Goal: Check status

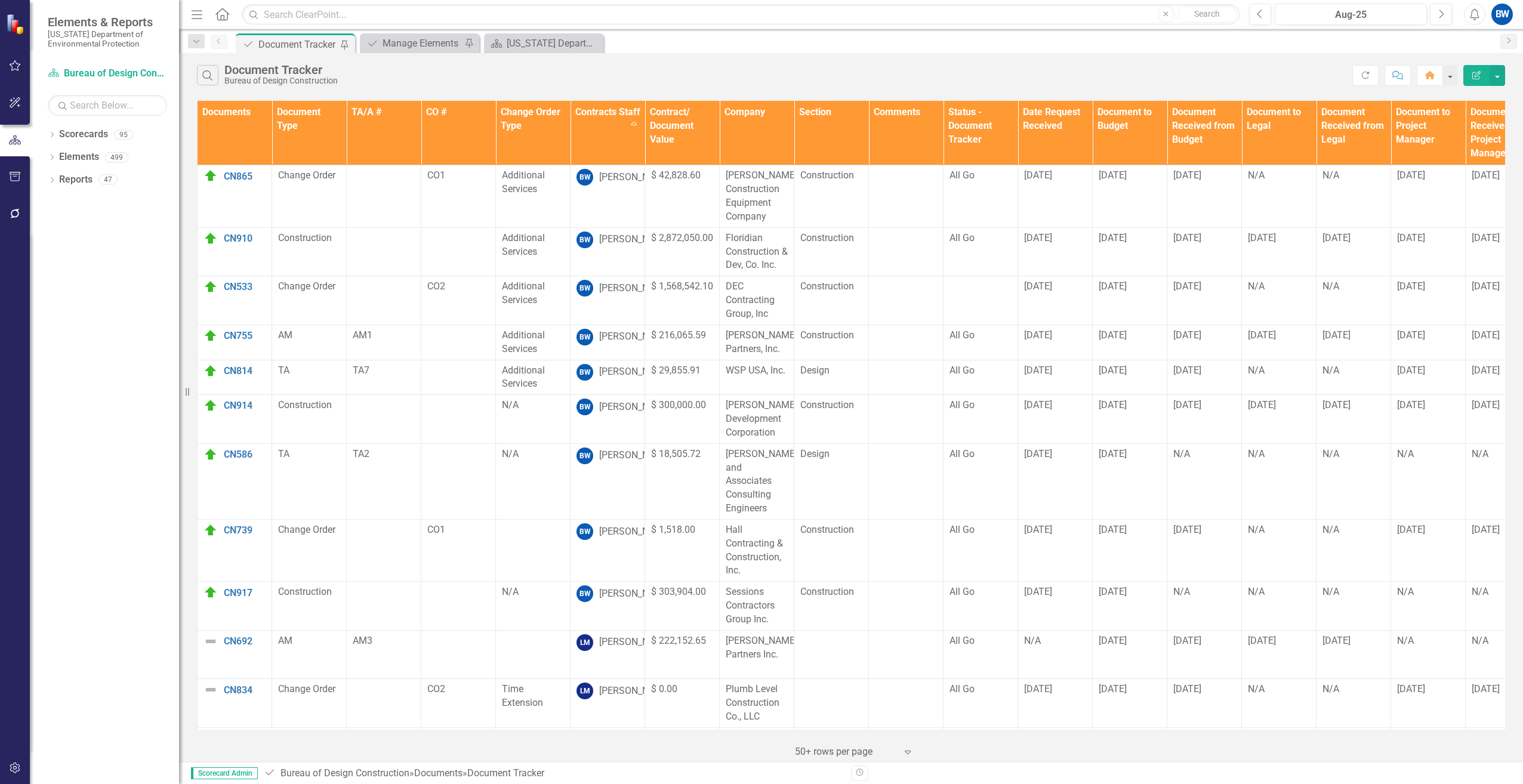
drag, startPoint x: 1232, startPoint y: 61, endPoint x: 1197, endPoint y: 51, distance: 36.4
click at [1232, 61] on div "Search Document Tracker Bureau of Design Construction Refresh Comment Home Edit…" at bounding box center [850, 71] width 1343 height 38
click at [1196, 585] on div "N/A" at bounding box center [1203, 591] width 62 height 13
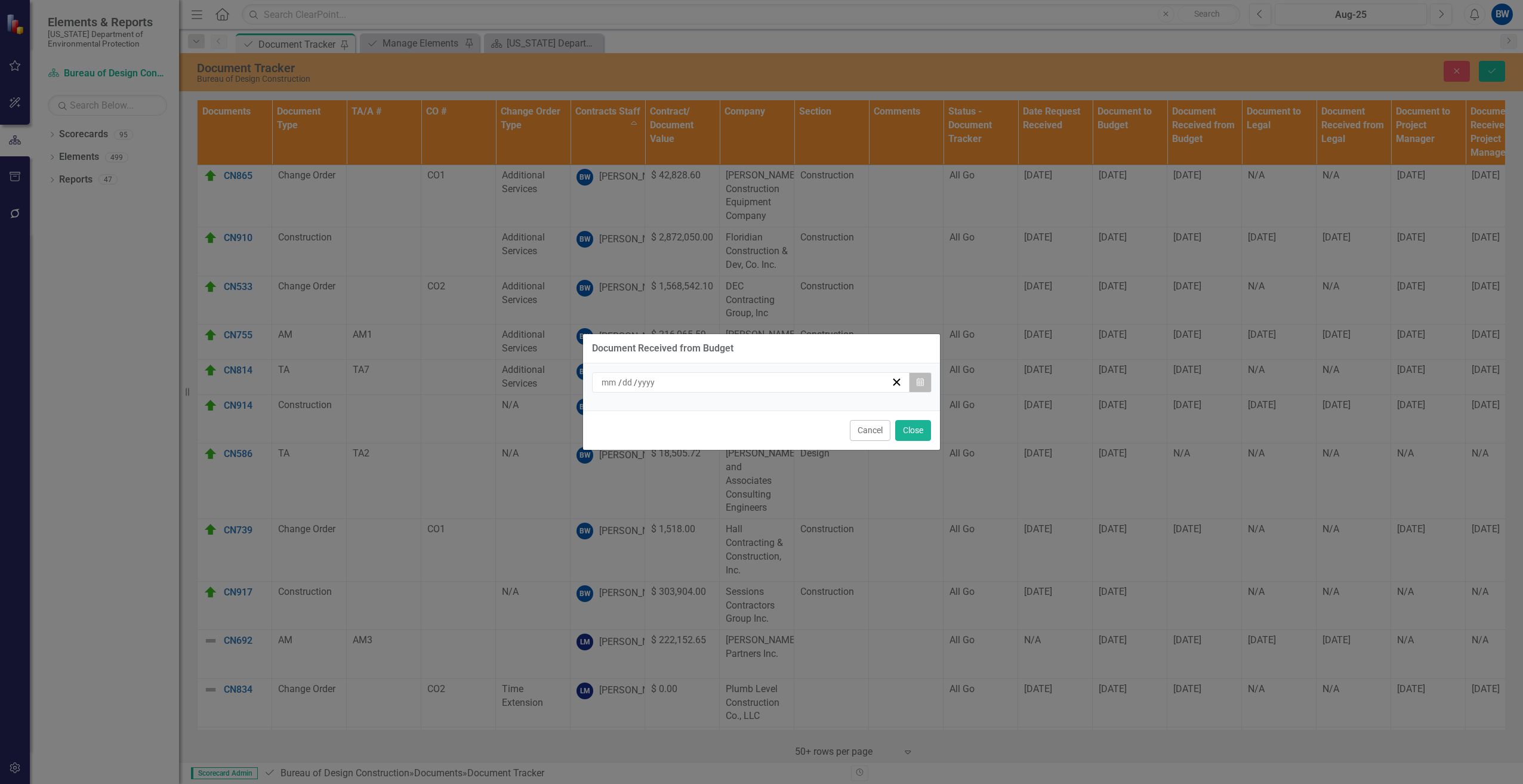
click at [919, 385] on icon "Calendar" at bounding box center [920, 381] width 7 height 8
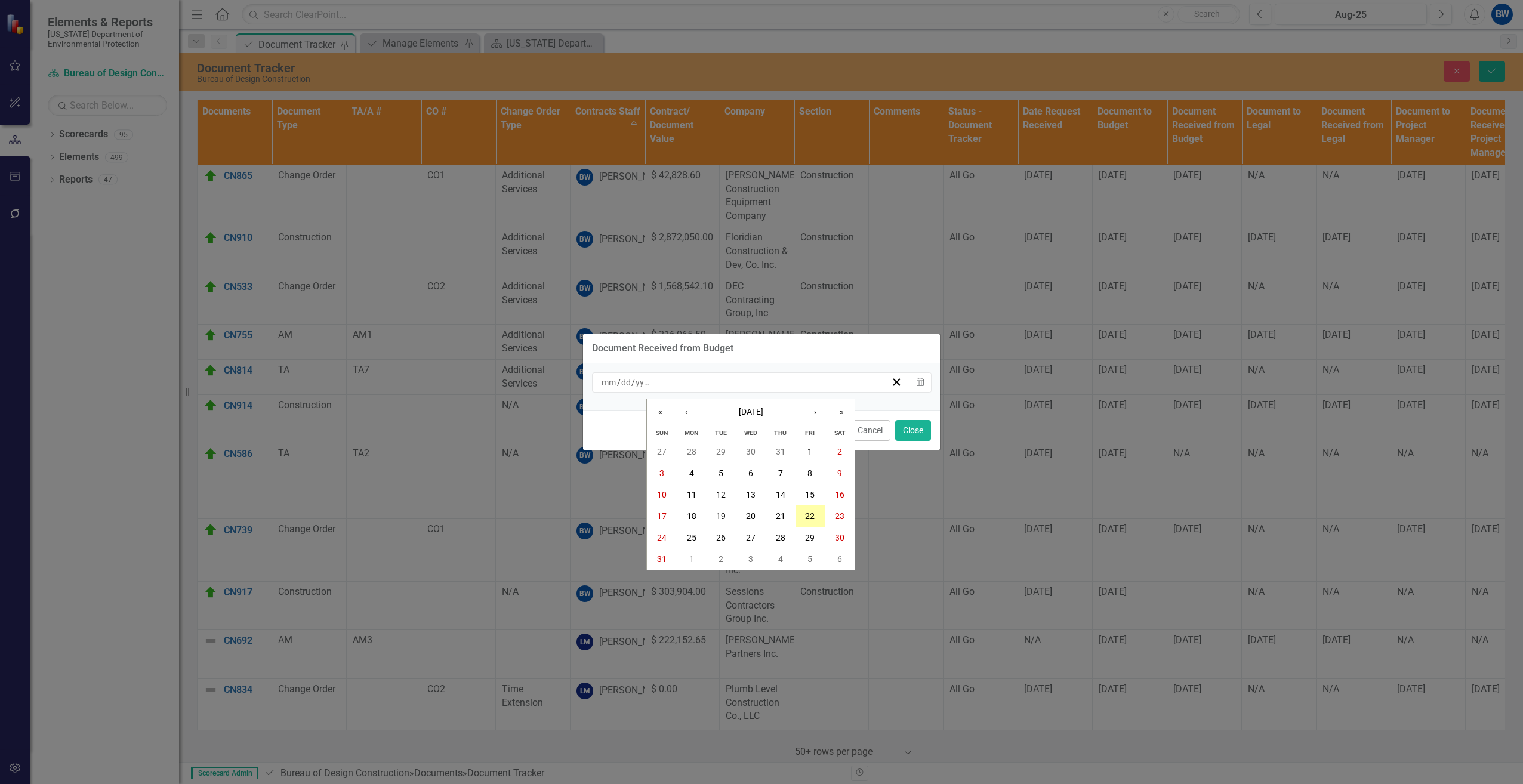
click at [806, 510] on button "22" at bounding box center [809, 516] width 29 height 21
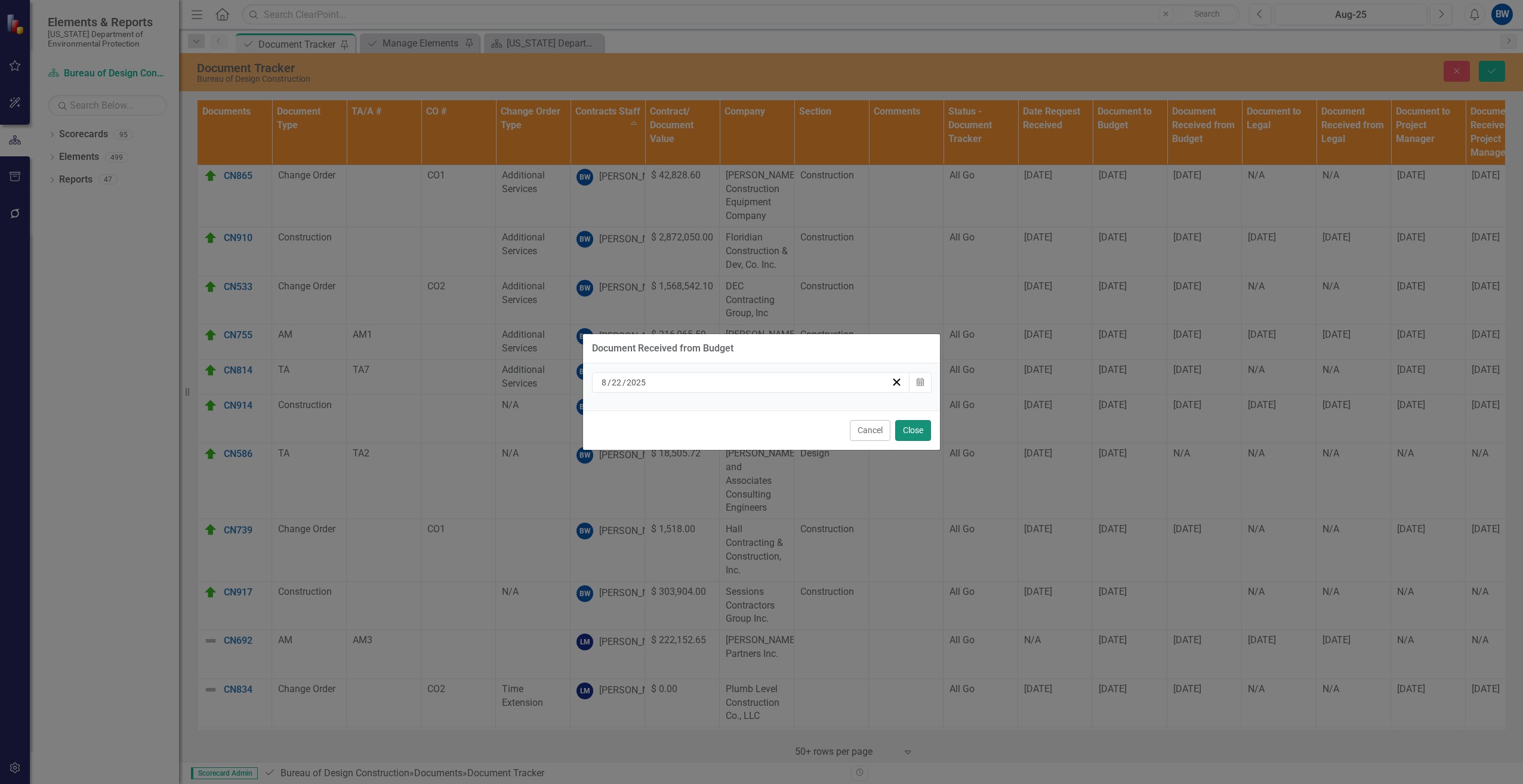
click at [915, 427] on button "Close" at bounding box center [913, 430] width 36 height 21
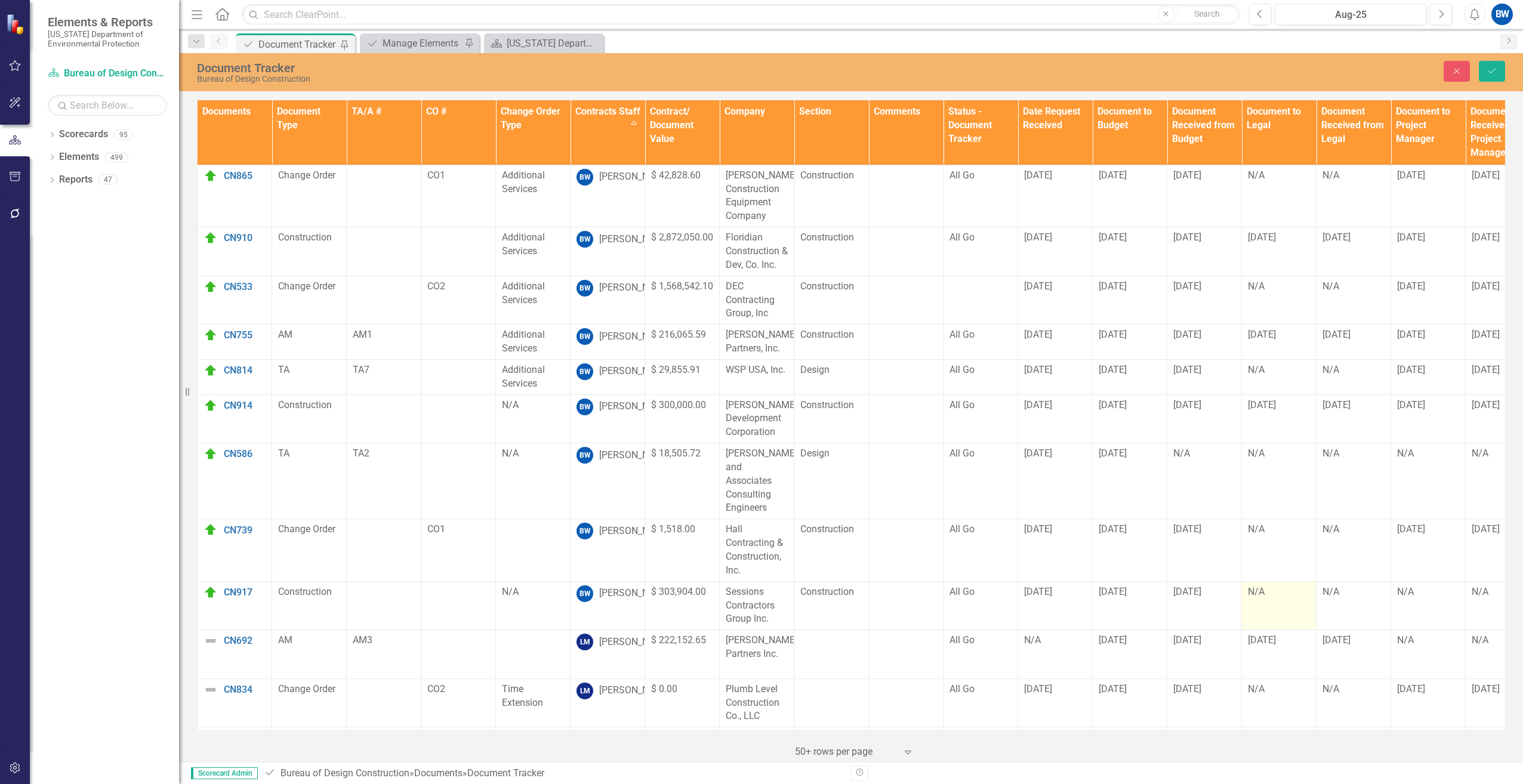
click at [1272, 596] on td "N/A" at bounding box center [1278, 605] width 74 height 49
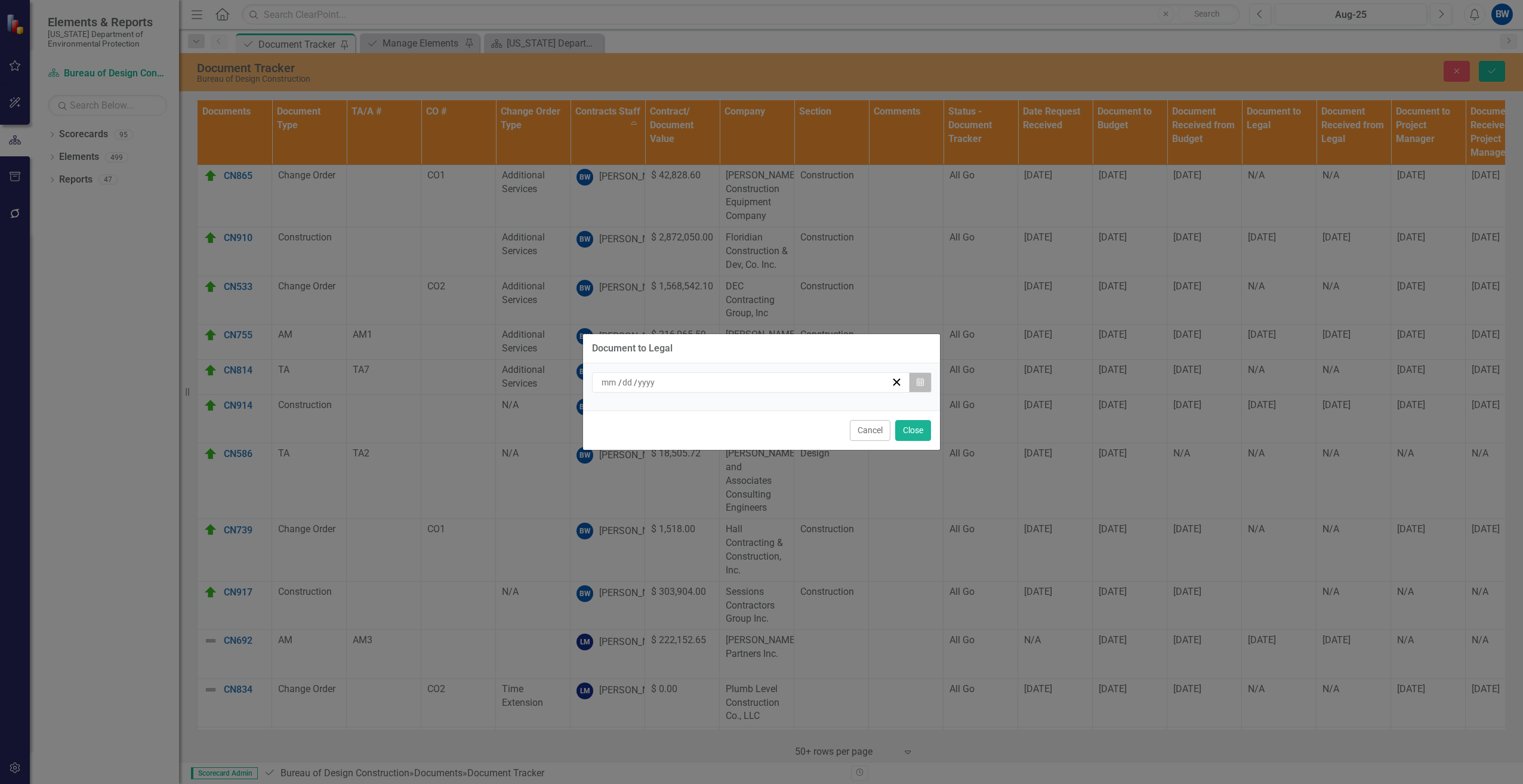
click at [925, 382] on button "Calendar" at bounding box center [919, 382] width 22 height 21
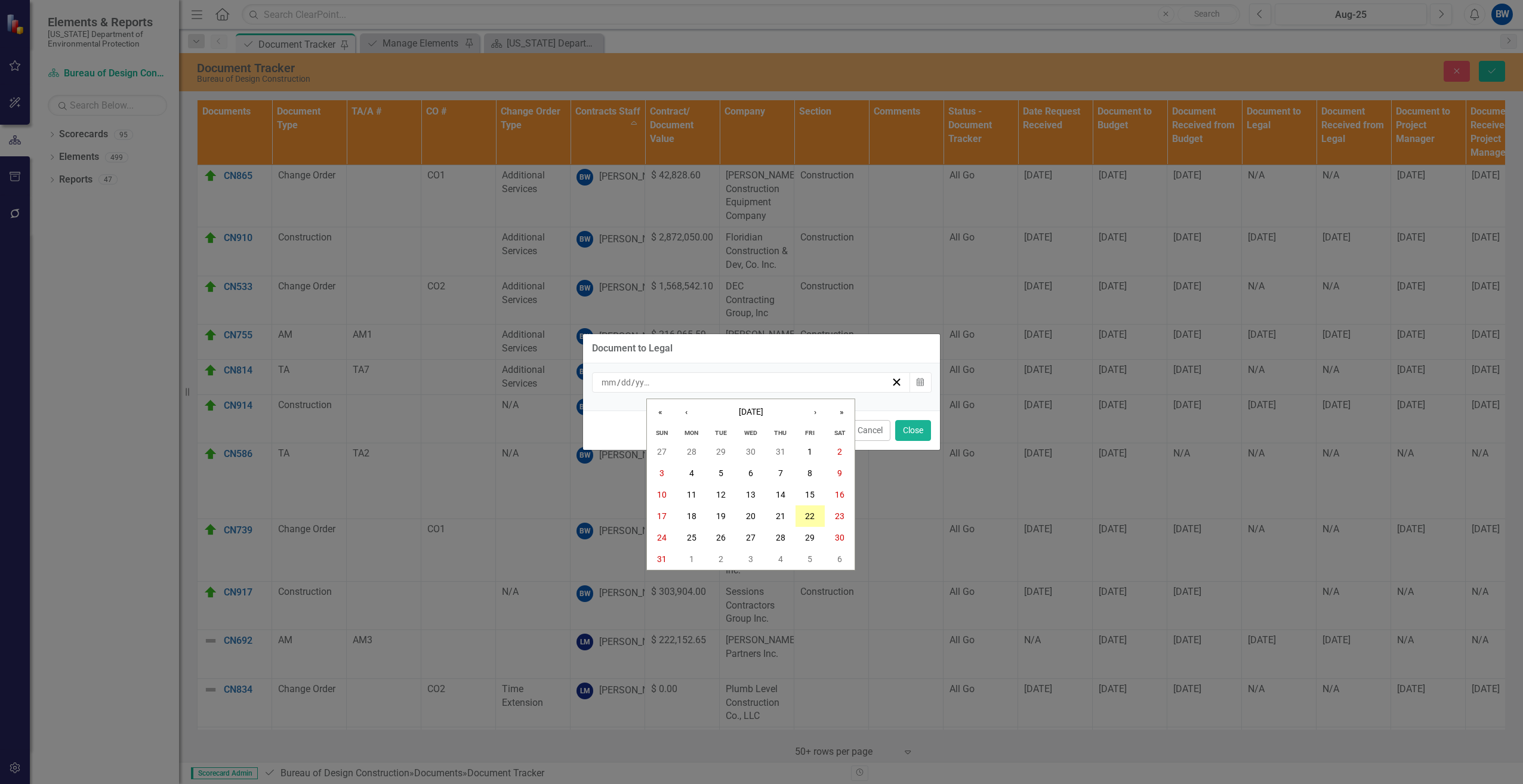
click at [812, 513] on abbr "22" at bounding box center [809, 515] width 10 height 10
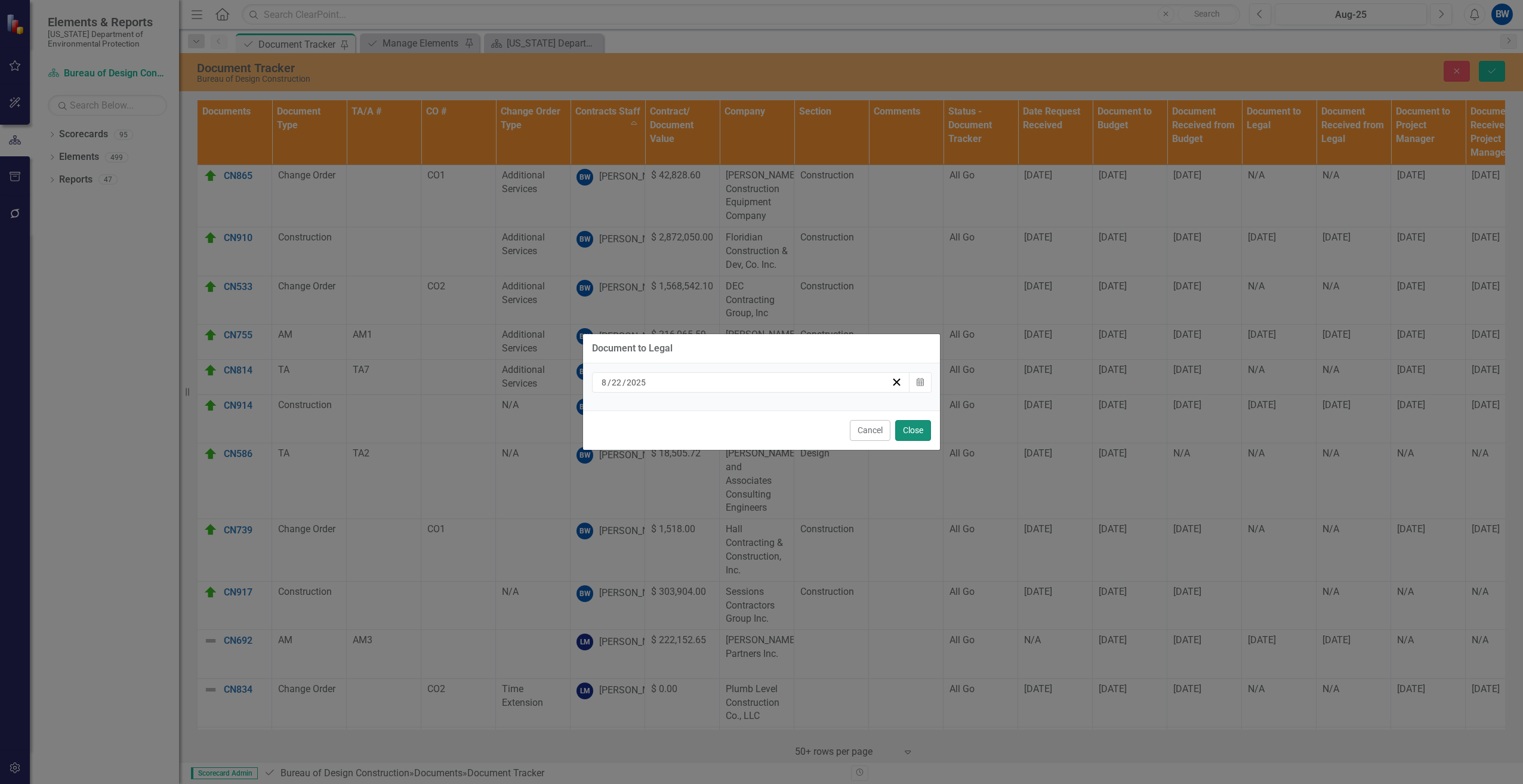
click at [916, 425] on button "Close" at bounding box center [913, 430] width 36 height 21
